Goal: Contribute content

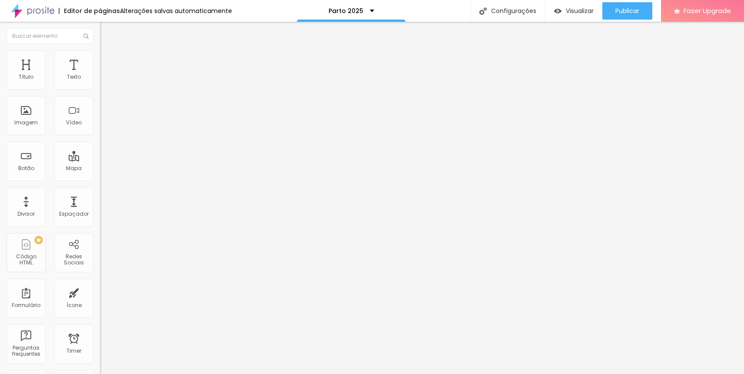
click at [108, 59] on span "Estilo" at bounding box center [114, 56] width 13 height 7
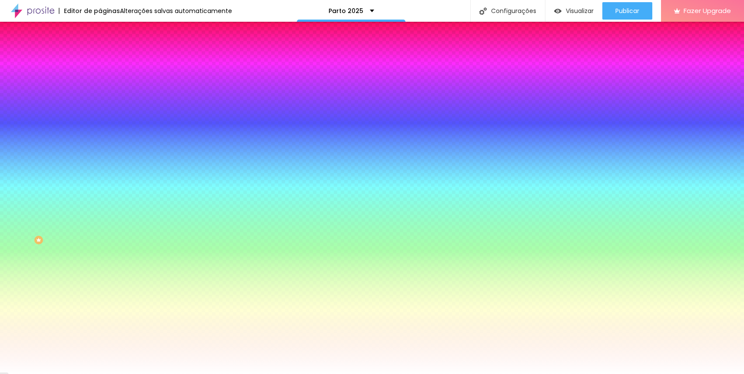
click at [100, 80] on span "Trocar imagem" at bounding box center [123, 76] width 47 height 7
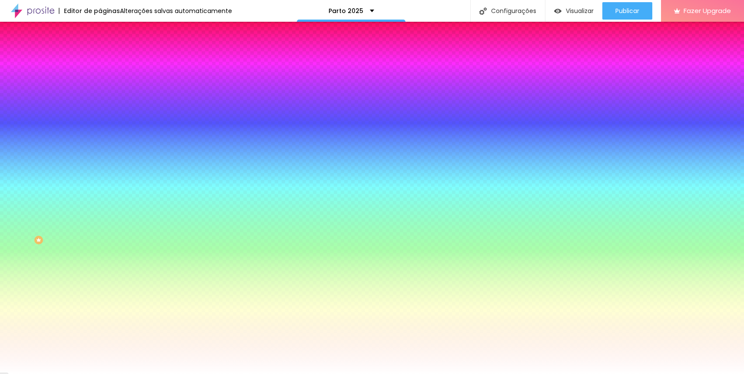
click at [100, 80] on span "Trocar imagem" at bounding box center [123, 76] width 47 height 7
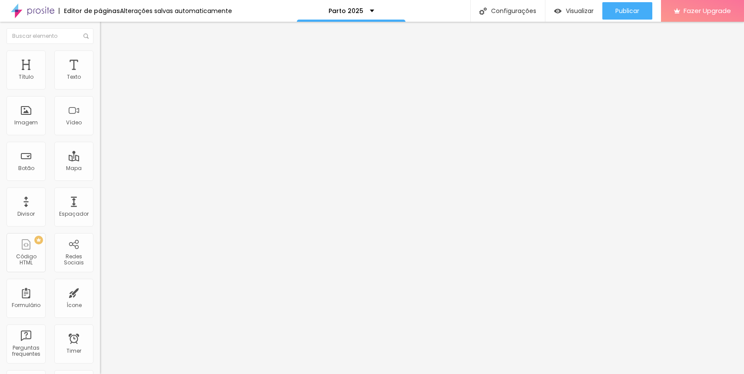
click at [108, 59] on span "Estilo" at bounding box center [114, 56] width 13 height 7
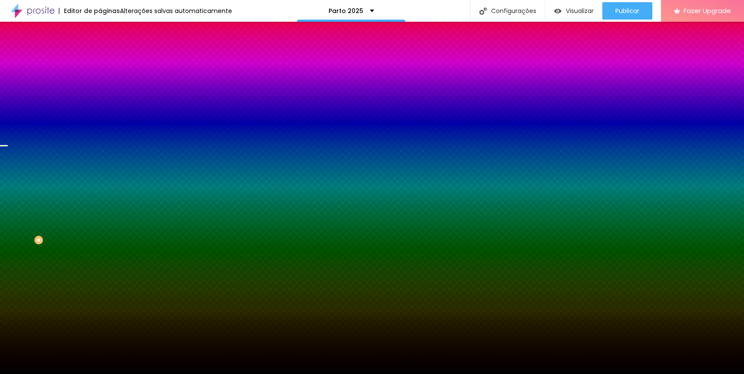
click at [100, 80] on span "Trocar imagem" at bounding box center [123, 76] width 47 height 7
click at [100, 50] on li "Conteúdo" at bounding box center [150, 46] width 100 height 9
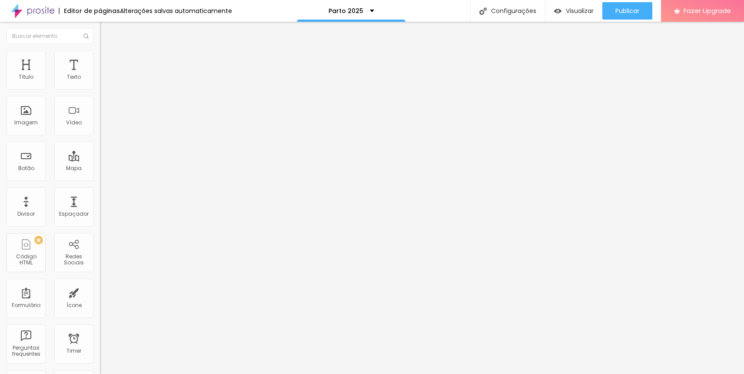
click at [100, 136] on span "Original" at bounding box center [110, 132] width 21 height 7
click at [100, 146] on span "Padrão" at bounding box center [110, 142] width 20 height 7
click at [100, 154] on div "Quadrado 1:1" at bounding box center [150, 151] width 100 height 5
click at [100, 140] on div "Cinema 16:9" at bounding box center [150, 137] width 100 height 5
click at [100, 136] on span "16:9 Cinema" at bounding box center [116, 132] width 33 height 7
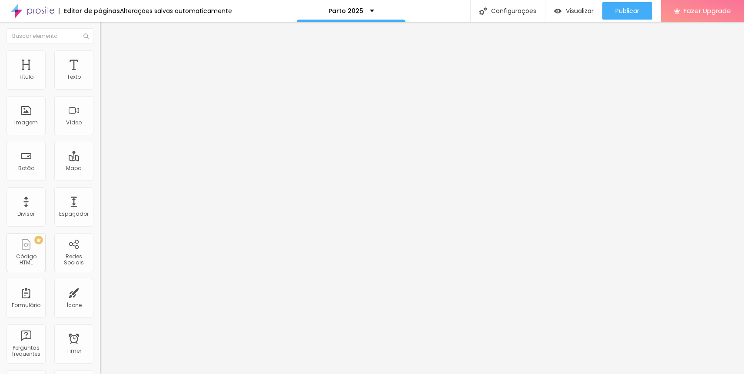
click at [100, 159] on div "Original" at bounding box center [150, 156] width 100 height 5
click at [108, 60] on span "Estilo" at bounding box center [114, 56] width 13 height 7
click at [108, 51] on span "Conteúdo" at bounding box center [121, 47] width 27 height 7
click at [100, 79] on span "Encaixotado" at bounding box center [117, 75] width 34 height 7
click at [100, 93] on span "Completo" at bounding box center [113, 88] width 26 height 7
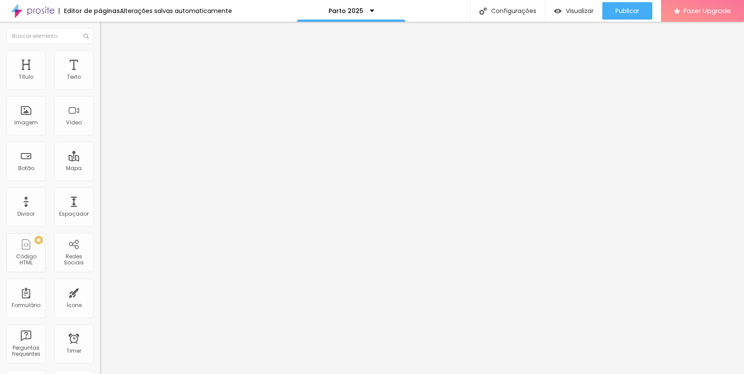
click at [100, 56] on li "Estilo" at bounding box center [150, 54] width 100 height 9
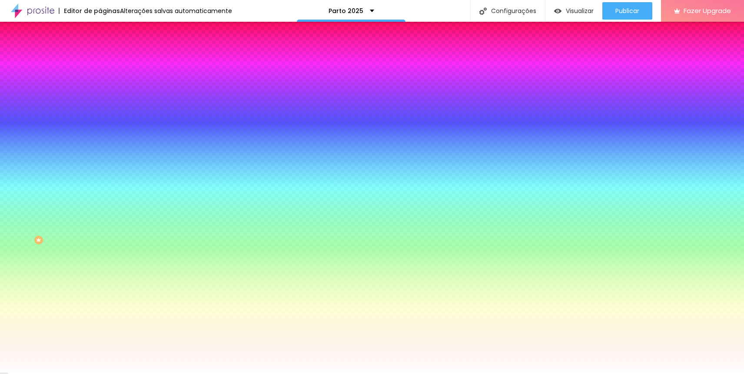
click at [100, 50] on li "Conteúdo" at bounding box center [150, 46] width 100 height 9
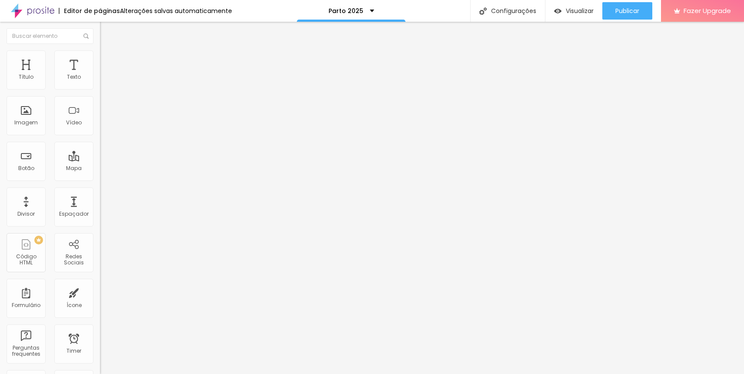
click at [100, 50] on img at bounding box center [104, 54] width 8 height 8
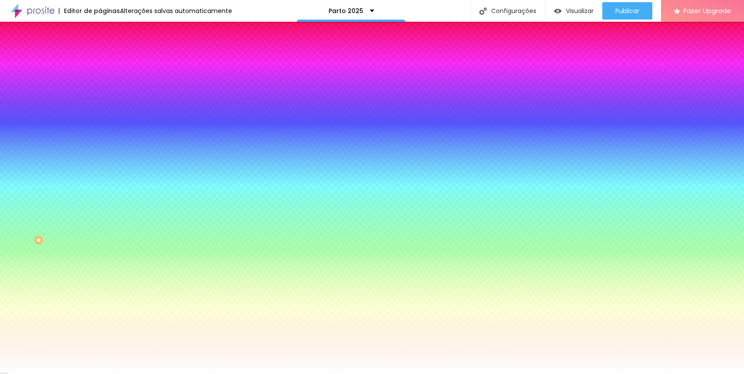
click at [100, 59] on img at bounding box center [104, 63] width 8 height 8
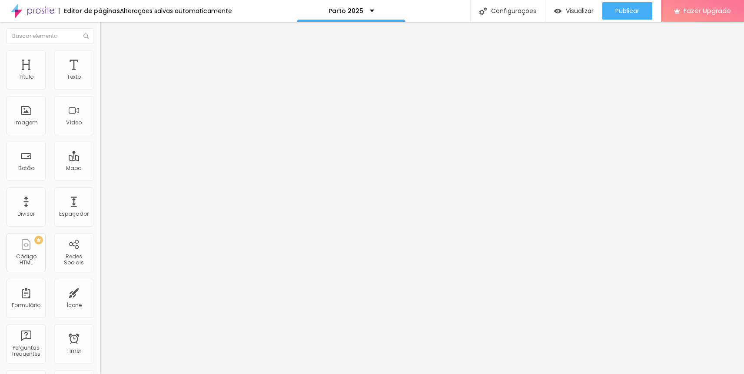
type input "5"
type input "0"
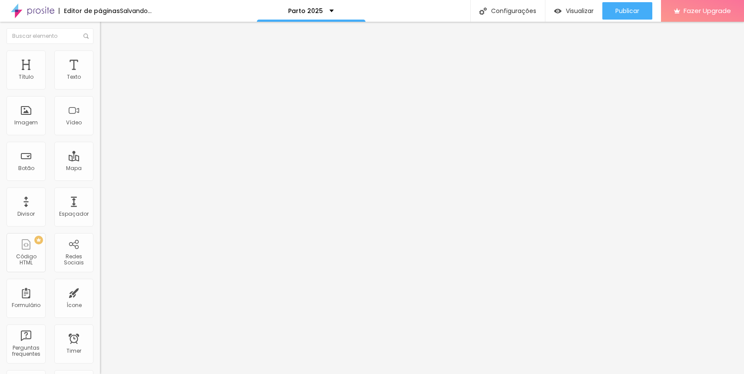
drag, startPoint x: 56, startPoint y: 84, endPoint x: 0, endPoint y: 84, distance: 56.5
click at [100, 84] on div "0 Espaçamento entre colunas 20 px Espaçamento vertical ID Html Classes Html Vis…" at bounding box center [150, 250] width 100 height 365
type input "1"
type input "0"
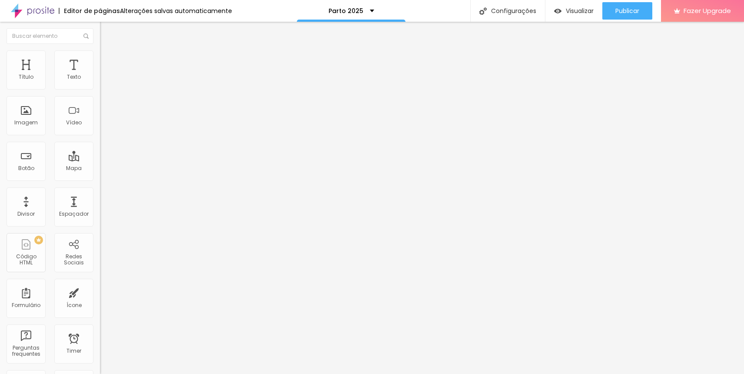
type input "0"
drag, startPoint x: 20, startPoint y: 103, endPoint x: 6, endPoint y: 103, distance: 13.5
click at [100, 191] on div "0 px Espaçamento vertical" at bounding box center [150, 252] width 100 height 123
drag, startPoint x: 22, startPoint y: 86, endPoint x: 1, endPoint y: 85, distance: 21.3
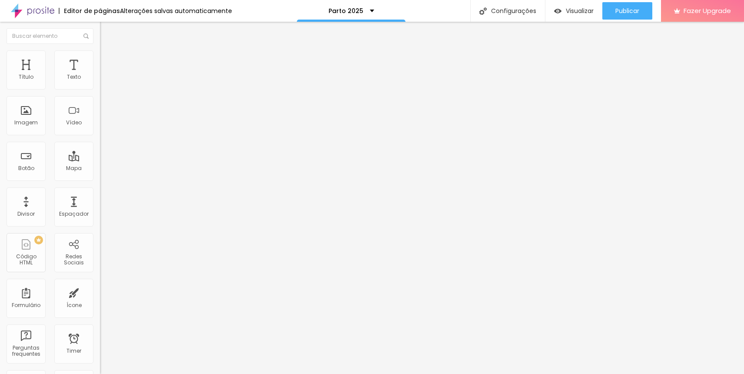
click at [100, 85] on div "0 Espaçamento entre colunas 0 px Espaçamento vertical ID Html Classes Html Visí…" at bounding box center [150, 250] width 100 height 365
click at [100, 54] on img at bounding box center [104, 54] width 8 height 8
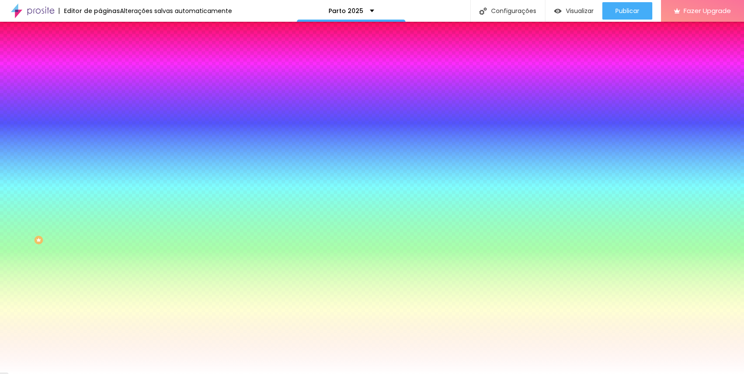
click at [100, 136] on button "button" at bounding box center [106, 140] width 12 height 9
click at [71, 373] on div at bounding box center [372, 374] width 744 height 0
click at [108, 61] on span "Avançado" at bounding box center [122, 64] width 29 height 7
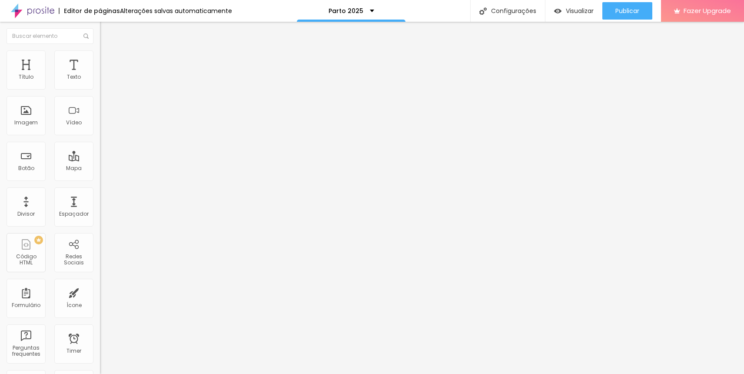
type input "15"
type input "5"
type input "0"
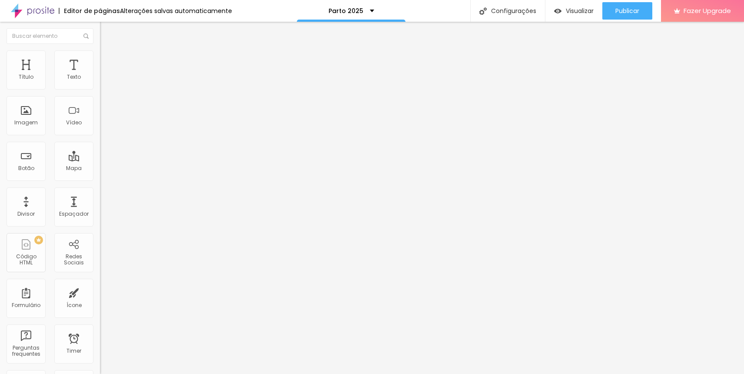
type input "0"
drag, startPoint x: 33, startPoint y: 85, endPoint x: 0, endPoint y: 86, distance: 33.5
type input "0"
click at [100, 169] on input "range" at bounding box center [128, 172] width 56 height 7
click at [108, 61] on span "Avançado" at bounding box center [122, 64] width 29 height 7
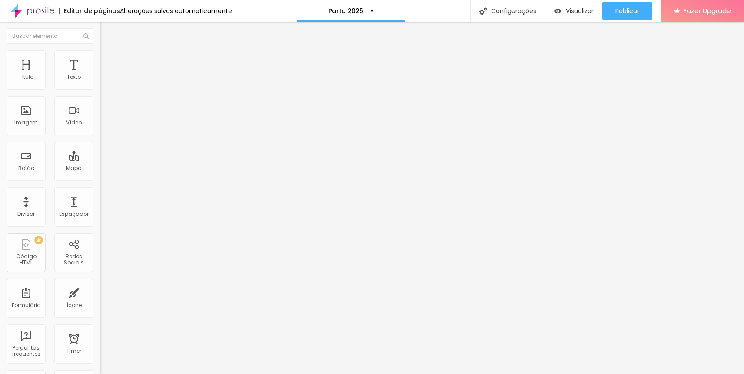
type input "15"
type input "5"
type input "0"
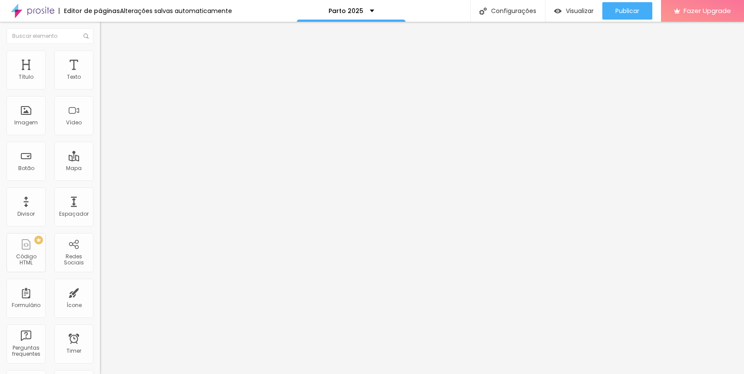
type input "0"
drag, startPoint x: 35, startPoint y: 86, endPoint x: 68, endPoint y: 84, distance: 32.6
type input "0"
click at [100, 169] on input "range" at bounding box center [128, 172] width 56 height 7
click at [100, 59] on li "Avançado" at bounding box center [150, 63] width 100 height 9
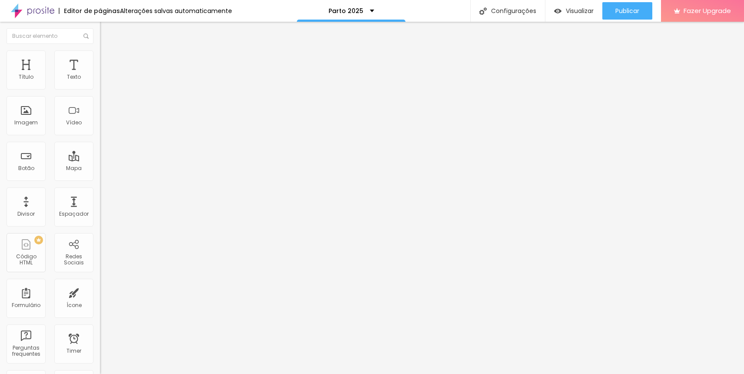
type input "15"
type input "10"
type input "5"
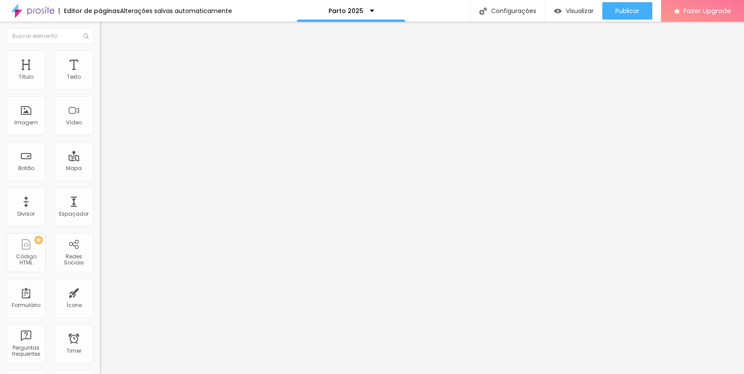
type input "5"
type input "0"
drag, startPoint x: 30, startPoint y: 86, endPoint x: 0, endPoint y: 89, distance: 30.5
type input "0"
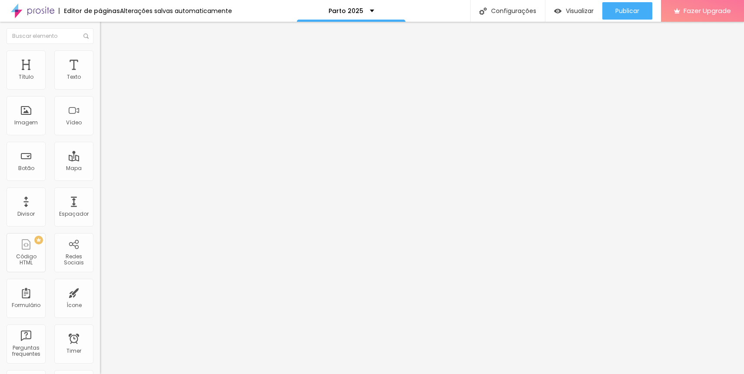
click at [100, 169] on input "range" at bounding box center [128, 172] width 56 height 7
click at [100, 75] on span "Adicionar imagem" at bounding box center [128, 70] width 56 height 7
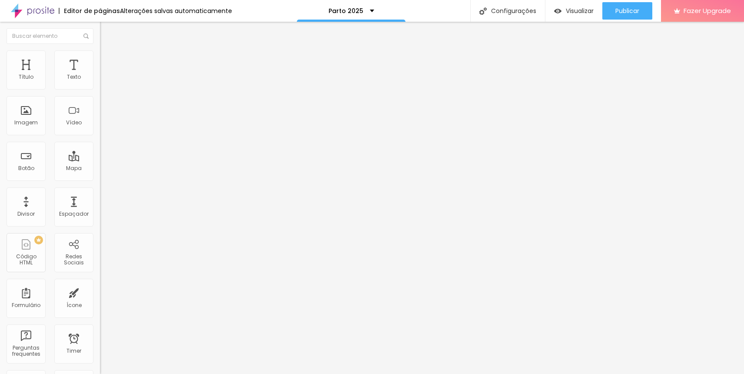
click at [100, 75] on span "Adicionar imagem" at bounding box center [128, 70] width 56 height 7
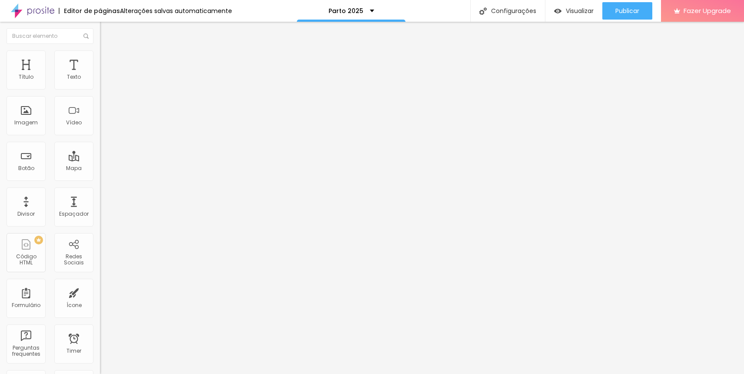
click at [100, 75] on span "Adicionar imagem" at bounding box center [128, 70] width 56 height 7
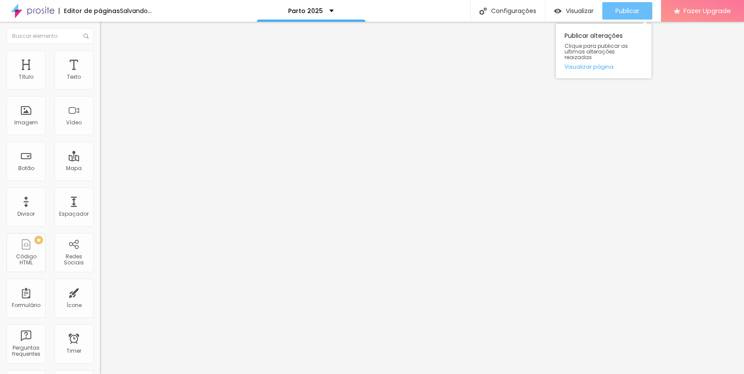
click at [633, 14] on span "Publicar" at bounding box center [627, 10] width 24 height 7
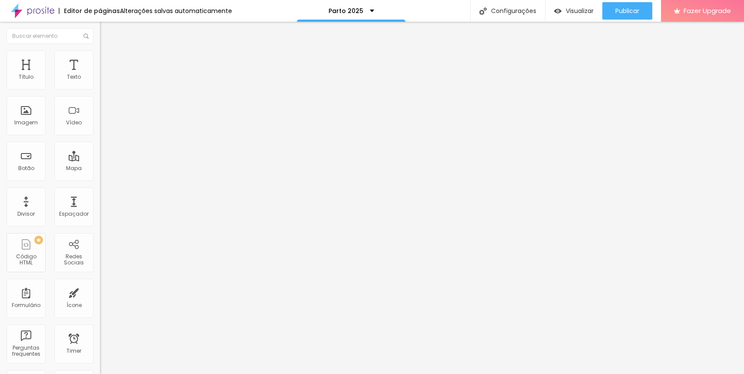
click at [100, 60] on ul "Conteúdo Estilo Avançado" at bounding box center [150, 55] width 100 height 26
click at [108, 60] on span "Estilo" at bounding box center [114, 56] width 13 height 7
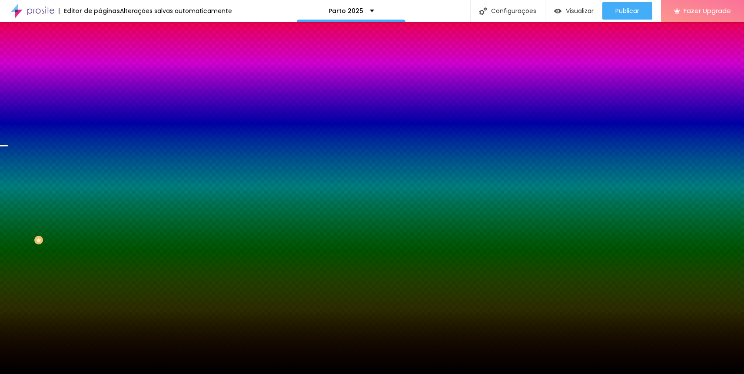
click at [100, 80] on span "Trocar imagem" at bounding box center [123, 76] width 47 height 7
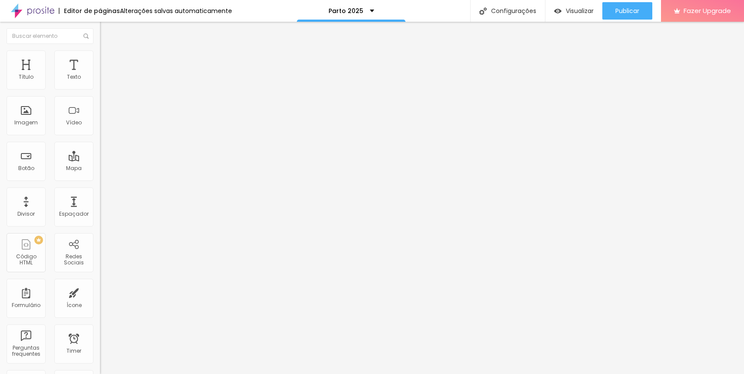
click at [100, 75] on span "Trocar imagem" at bounding box center [123, 70] width 47 height 7
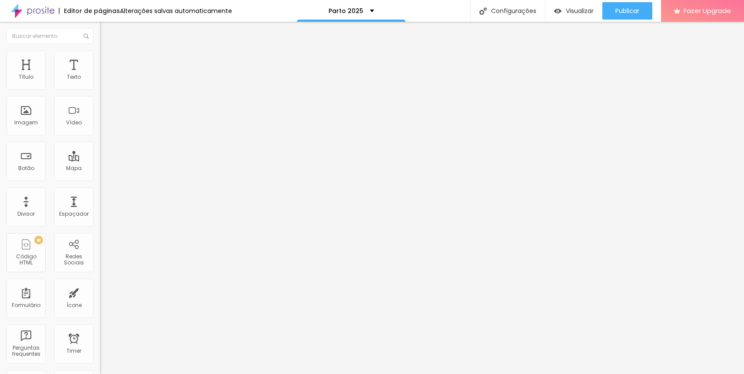
click at [618, 16] on div "Publicar" at bounding box center [627, 10] width 24 height 17
click at [638, 7] on span "Publicar" at bounding box center [627, 10] width 24 height 7
click at [568, 10] on span "Visualizar" at bounding box center [572, 10] width 28 height 7
click at [168, 10] on div "Alterações salvas automaticamente" at bounding box center [176, 11] width 112 height 6
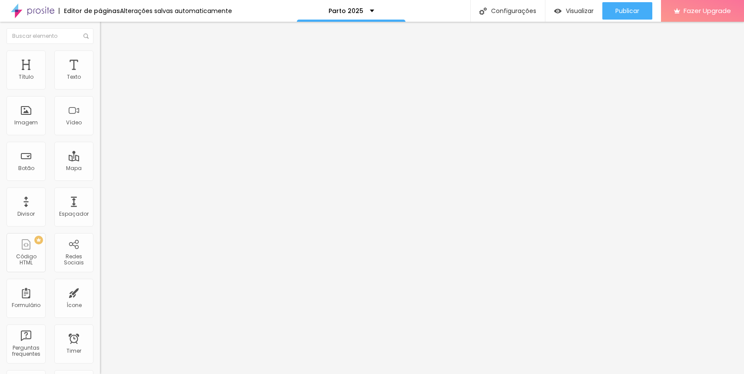
click at [100, 56] on li "Estilo" at bounding box center [150, 54] width 100 height 9
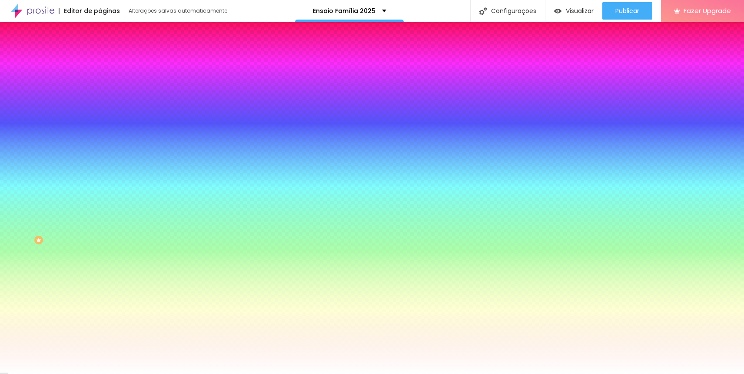
click at [100, 59] on li "Avançado" at bounding box center [150, 63] width 100 height 9
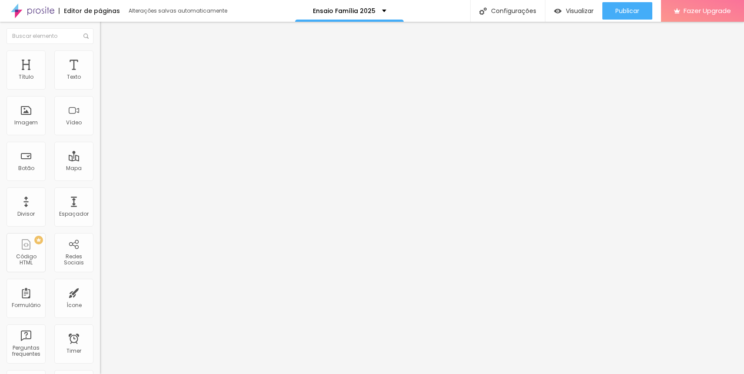
drag, startPoint x: 60, startPoint y: 50, endPoint x: 55, endPoint y: 50, distance: 4.8
click at [100, 50] on ul "Conteúdo Estilo Avançado" at bounding box center [150, 55] width 100 height 26
click at [100, 50] on li "Estilo" at bounding box center [150, 54] width 100 height 9
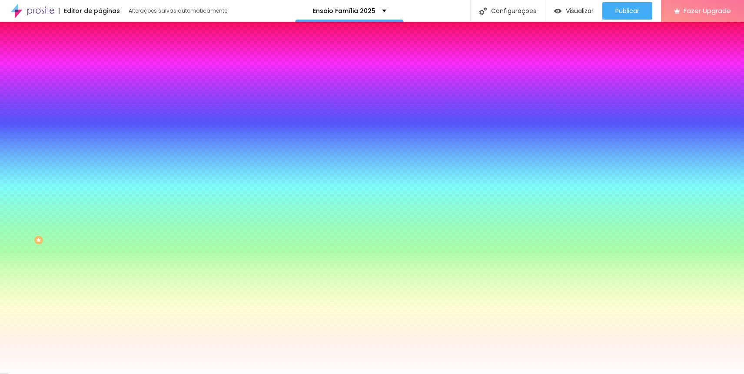
click at [103, 137] on icon "button" at bounding box center [105, 139] width 5 height 5
click at [89, 373] on div at bounding box center [372, 374] width 744 height 0
click at [108, 62] on span "Avançado" at bounding box center [122, 64] width 29 height 7
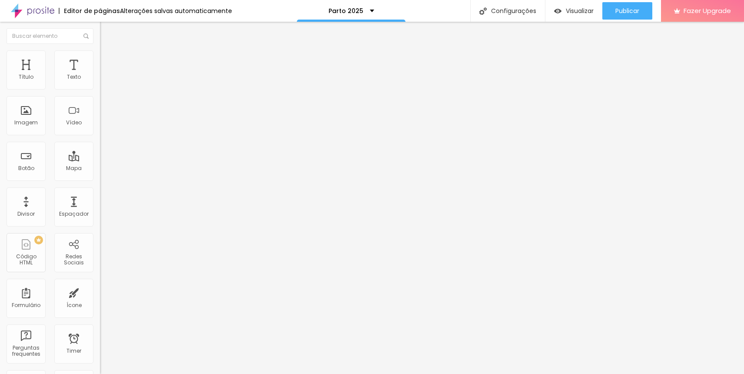
click at [100, 92] on span "Editar perguntas" at bounding box center [125, 88] width 50 height 7
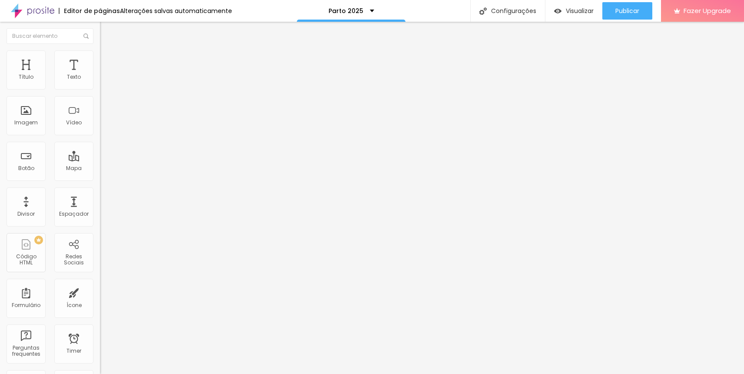
drag, startPoint x: 356, startPoint y: 245, endPoint x: 328, endPoint y: 246, distance: 27.4
drag, startPoint x: 311, startPoint y: 257, endPoint x: 318, endPoint y: 257, distance: 6.5
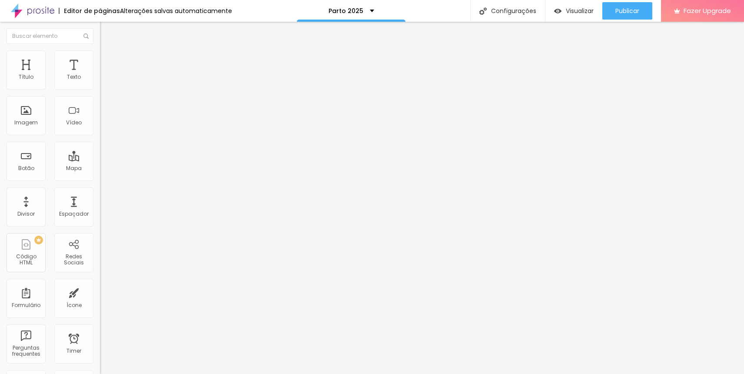
drag, startPoint x: 291, startPoint y: 269, endPoint x: 298, endPoint y: 269, distance: 6.1
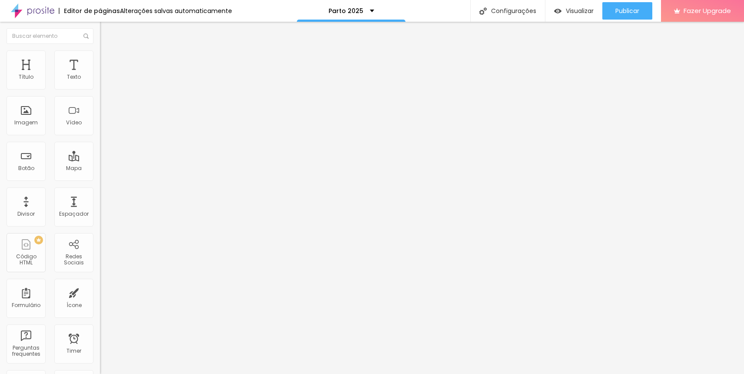
drag, startPoint x: 292, startPoint y: 269, endPoint x: 298, endPoint y: 268, distance: 5.7
click at [625, 10] on span "Publicar" at bounding box center [627, 10] width 24 height 7
click at [572, 13] on span "Visualizar" at bounding box center [572, 10] width 28 height 7
